Goal: Navigation & Orientation: Find specific page/section

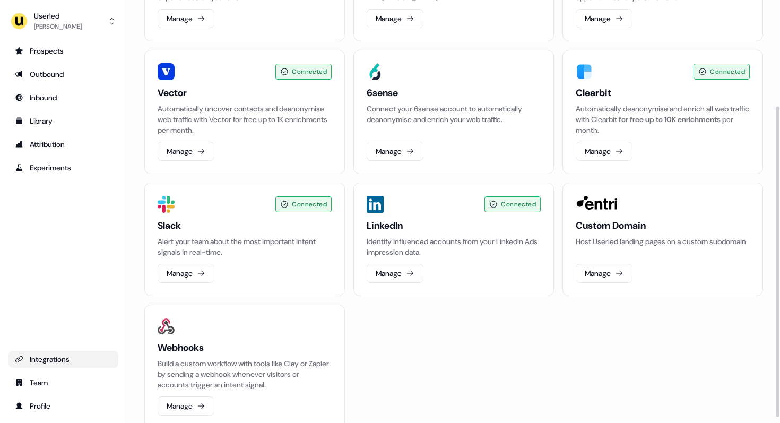
scroll to position [152, 0]
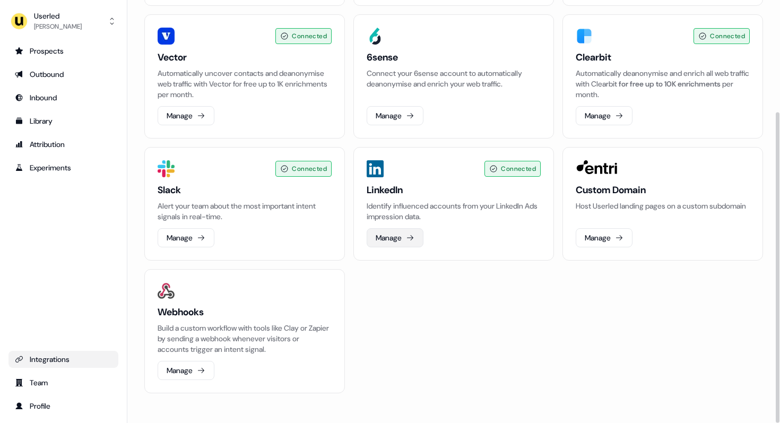
click at [383, 246] on button "Manage" at bounding box center [394, 237] width 57 height 19
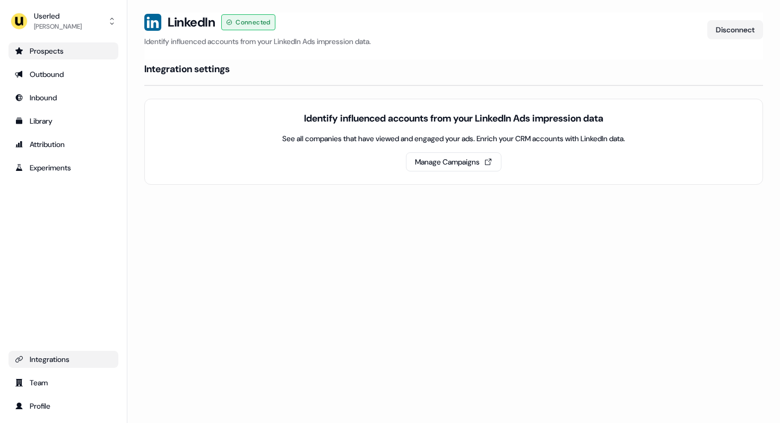
click at [72, 56] on link "Prospects" at bounding box center [63, 50] width 110 height 17
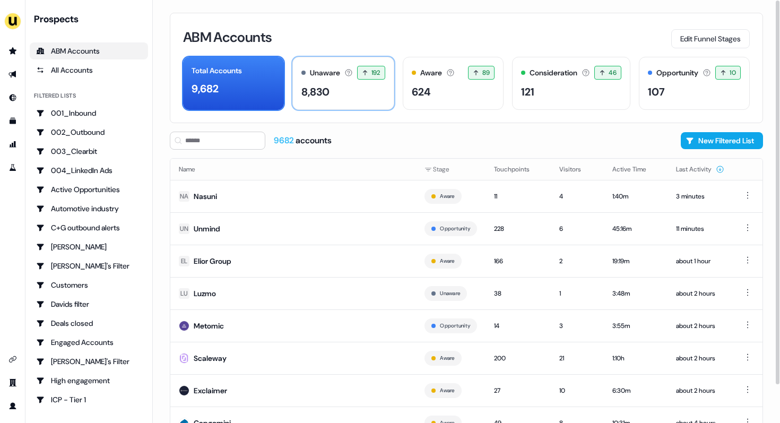
click at [320, 86] on div "8,830" at bounding box center [315, 92] width 28 height 16
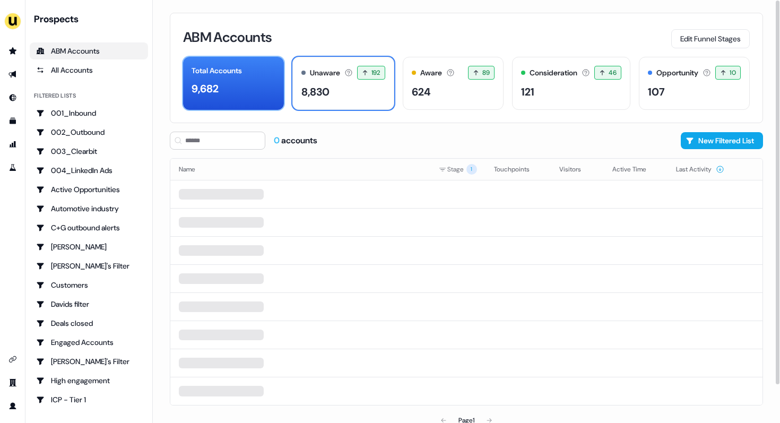
click at [250, 86] on div "9,682" at bounding box center [233, 89] width 84 height 16
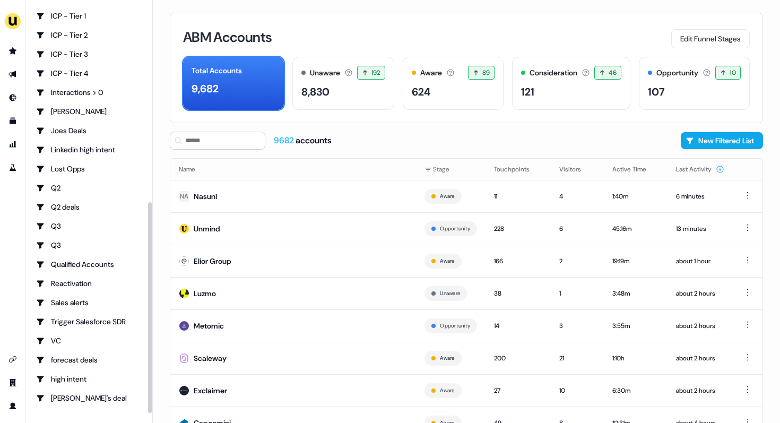
scroll to position [398, 0]
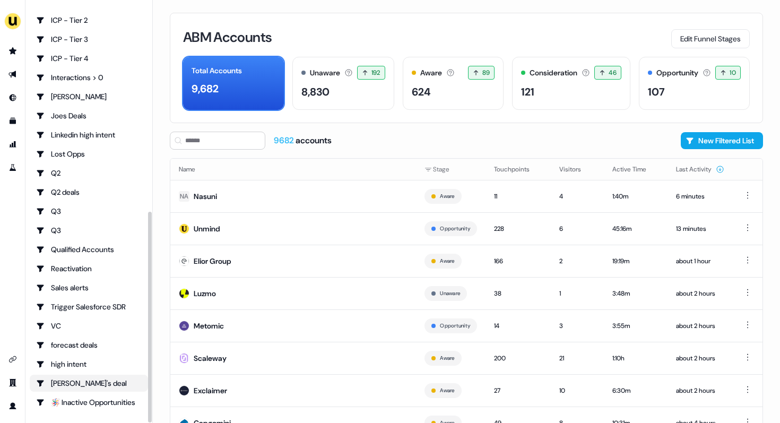
click at [83, 379] on div "[PERSON_NAME]'s deal" at bounding box center [89, 383] width 106 height 11
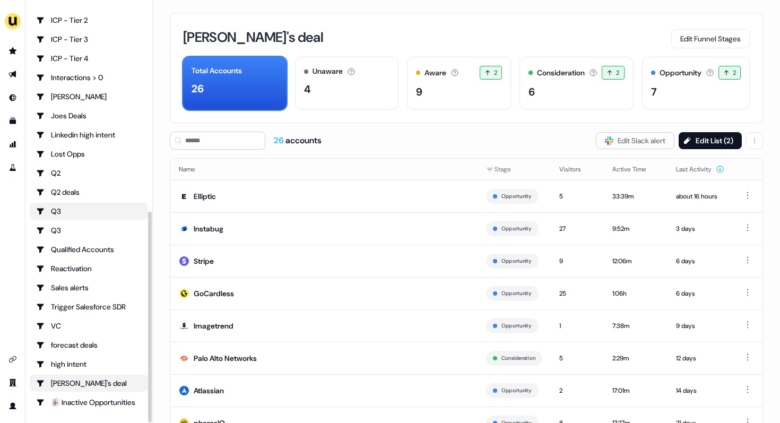
click at [75, 203] on link "Q3" at bounding box center [89, 211] width 118 height 17
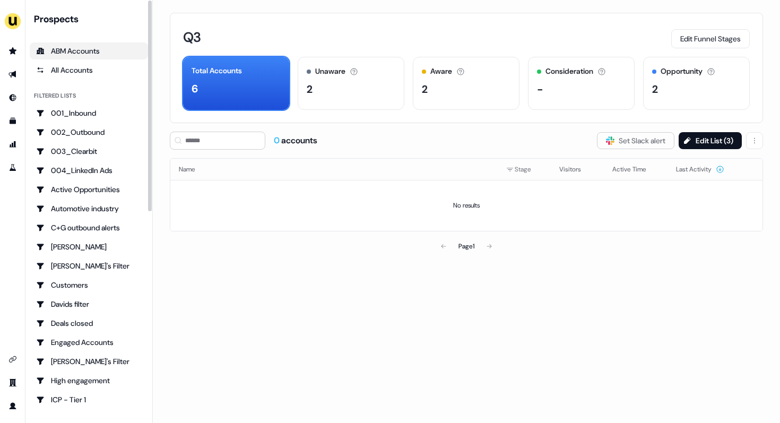
click at [73, 49] on div "ABM Accounts" at bounding box center [89, 51] width 106 height 11
